Goal: Transaction & Acquisition: Book appointment/travel/reservation

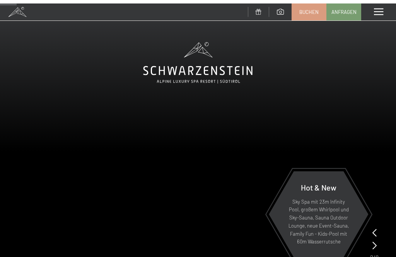
scroll to position [-27, 0]
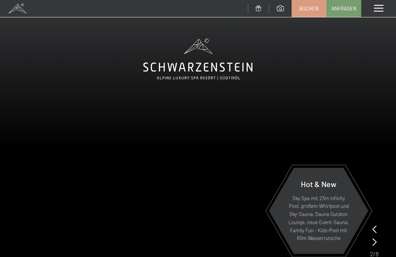
click at [375, 8] on span at bounding box center [378, 8] width 9 height 7
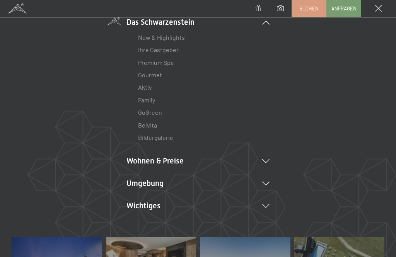
scroll to position [69, 0]
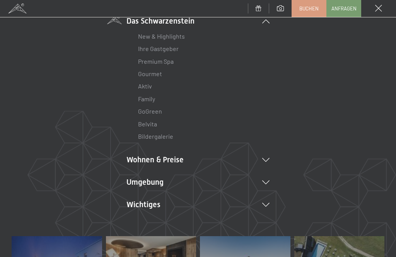
click at [267, 160] on icon at bounding box center [265, 160] width 7 height 4
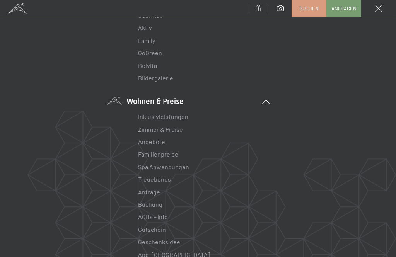
scroll to position [128, 0]
click at [155, 201] on link "Buchung" at bounding box center [150, 202] width 24 height 7
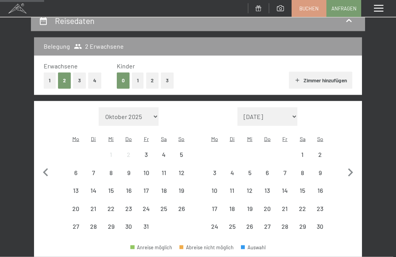
scroll to position [76, 0]
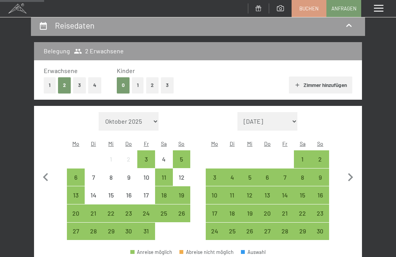
click at [137, 82] on button "1" at bounding box center [138, 85] width 12 height 16
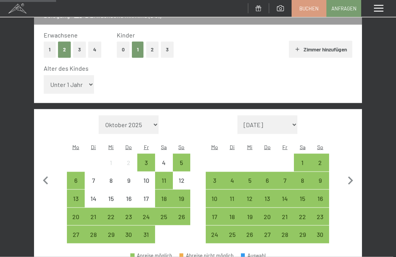
scroll to position [120, 0]
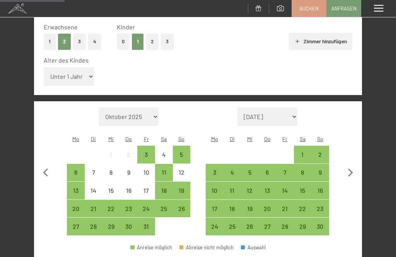
click at [343, 165] on icon "button" at bounding box center [350, 173] width 16 height 16
select select "2025-11-01"
select select "2025-12-01"
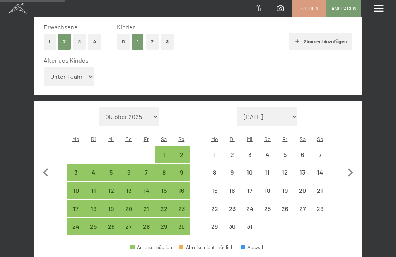
click at [345, 165] on icon "button" at bounding box center [350, 173] width 16 height 16
select select "2025-12-01"
select select "2026-01-01"
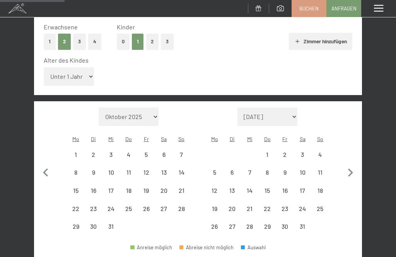
select select "2025-12-01"
select select "2026-01-01"
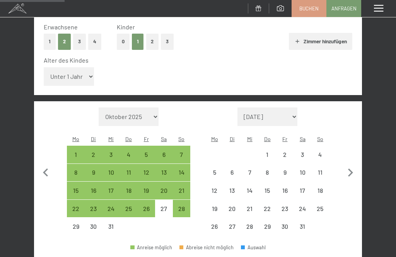
select select "2025-12-01"
select select "2026-01-01"
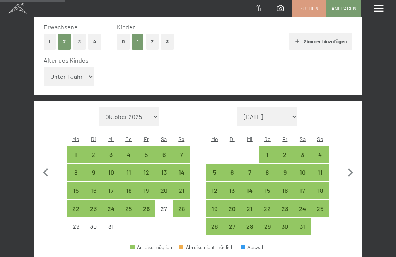
click at [348, 165] on icon "button" at bounding box center [350, 173] width 16 height 16
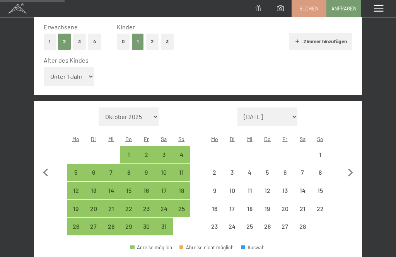
select select "2026-01-01"
select select "2026-02-01"
click at [343, 165] on icon "button" at bounding box center [350, 173] width 16 height 16
select select "2026-02-01"
select select "2026-03-01"
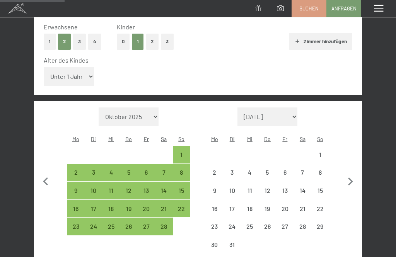
select select "2026-02-01"
select select "2026-03-01"
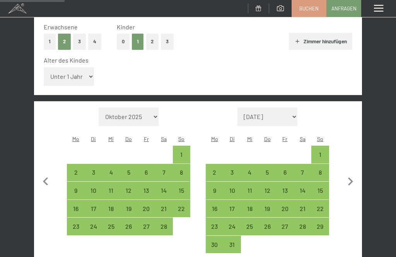
click at [349, 177] on icon "button" at bounding box center [350, 181] width 5 height 8
select select "2026-03-01"
select select "2026-04-01"
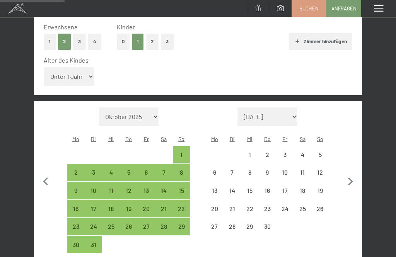
select select "2026-03-01"
select select "2026-04-01"
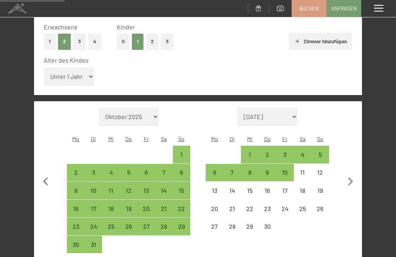
click at [345, 173] on icon "button" at bounding box center [350, 181] width 16 height 16
select select "2026-04-01"
select select "2026-05-01"
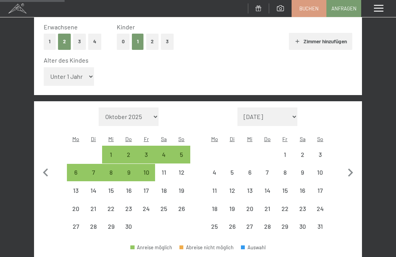
select select "2026-04-01"
select select "2026-05-01"
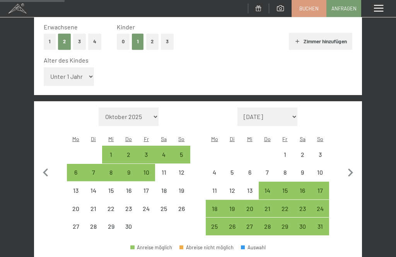
click at [348, 166] on icon "button" at bounding box center [350, 173] width 16 height 16
select select "2026-05-01"
select select "2026-06-01"
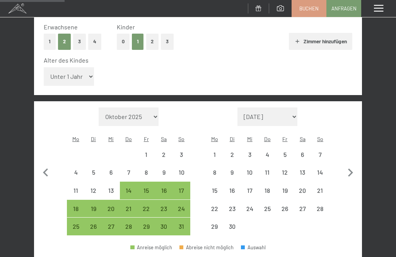
select select "2026-05-01"
select select "2026-06-01"
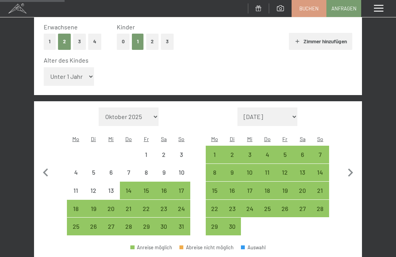
click at [350, 168] on icon "button" at bounding box center [350, 172] width 5 height 8
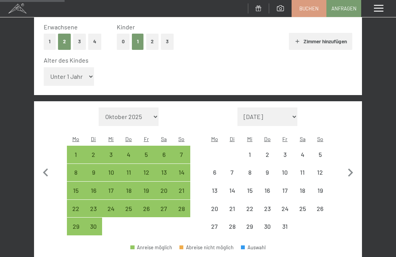
select select "2026-06-01"
select select "2026-07-01"
select select "2026-06-01"
select select "2026-07-01"
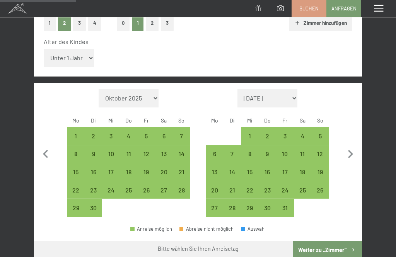
scroll to position [141, 0]
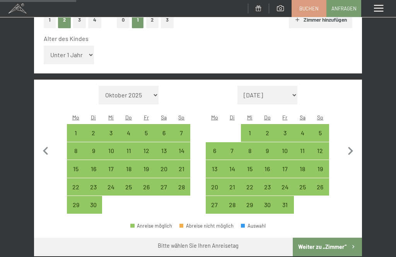
click at [304, 166] on div "18" at bounding box center [302, 174] width 16 height 16
select select "2026-06-01"
select select "2026-07-01"
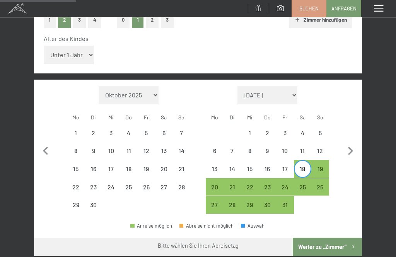
click at [324, 166] on div "19" at bounding box center [320, 174] width 16 height 16
select select "2026-06-01"
select select "2026-07-01"
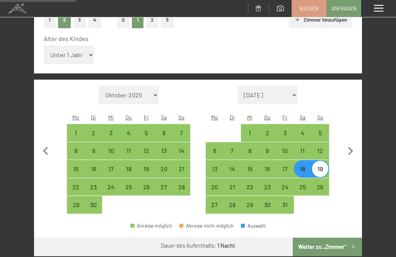
click at [323, 166] on div "19" at bounding box center [320, 174] width 16 height 16
select select "2026-06-01"
select select "2026-07-01"
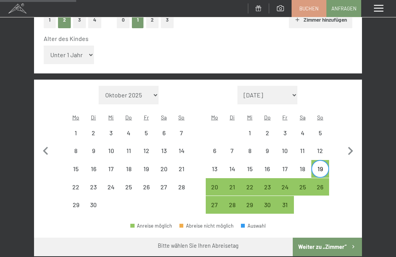
click at [323, 184] on div "26" at bounding box center [320, 192] width 16 height 16
select select "2026-06-01"
select select "2026-07-01"
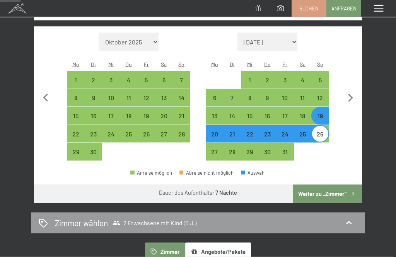
scroll to position [200, 0]
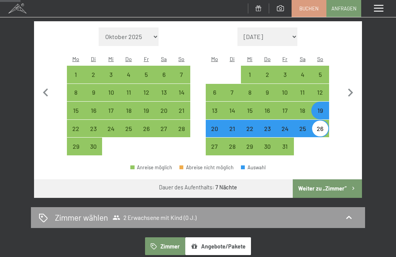
click at [342, 179] on button "Weiter zu „Zimmer“" at bounding box center [326, 188] width 69 height 19
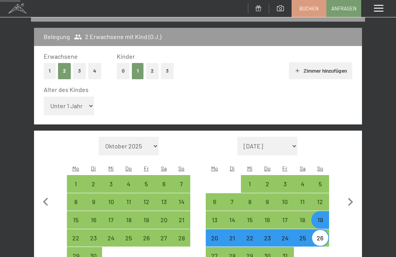
select select "2026-06-01"
select select "2026-07-01"
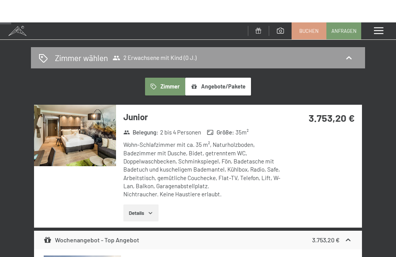
scroll to position [0, 0]
